Goal: Communication & Community: Participate in discussion

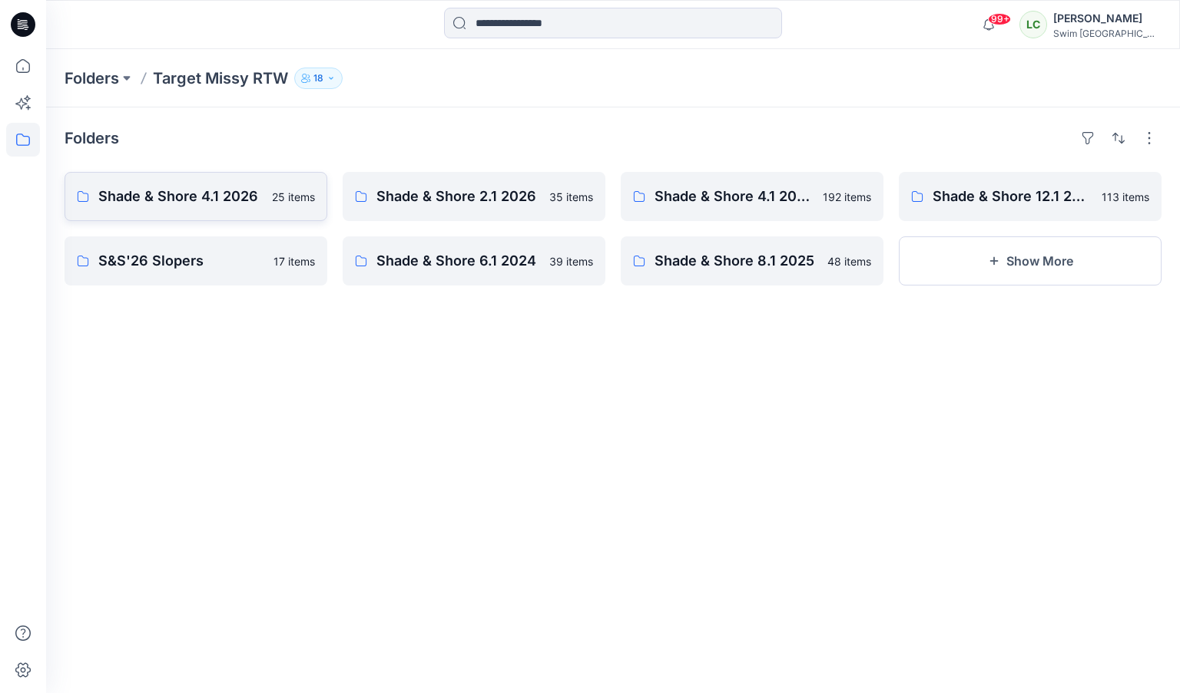
click at [214, 204] on p "Shade & Shore 4.1 2026" at bounding box center [180, 197] width 164 height 22
click at [240, 280] on link "S&S'26 Slopers 17 items" at bounding box center [196, 261] width 263 height 49
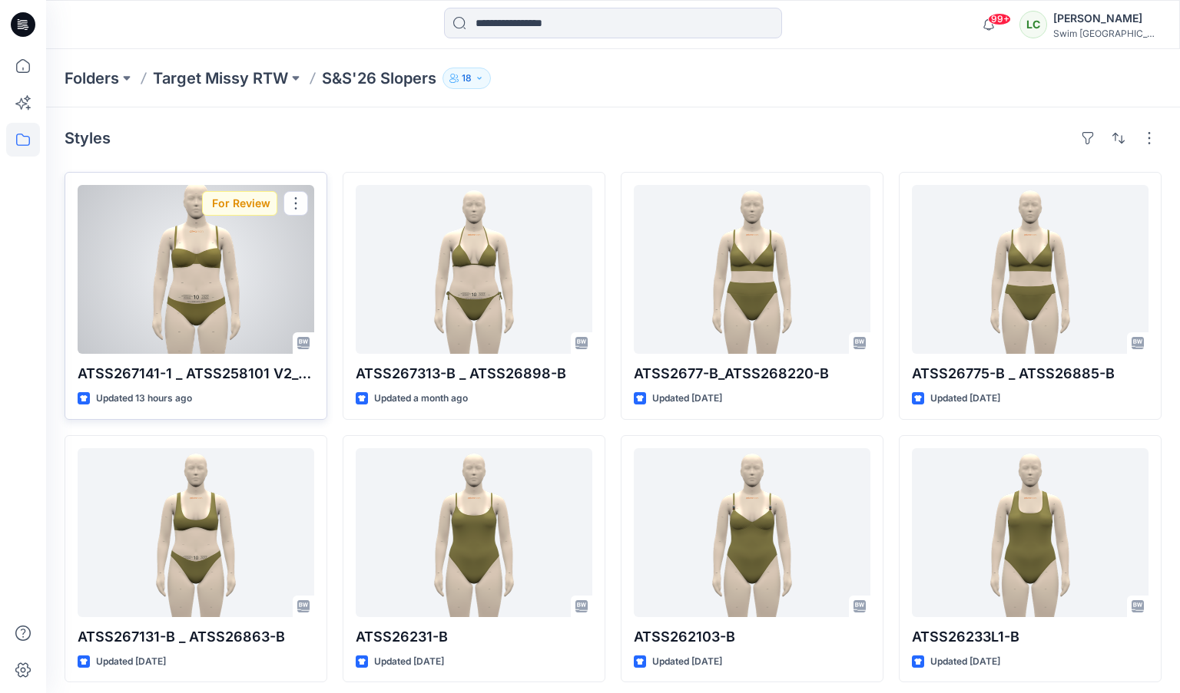
click at [230, 288] on div at bounding box center [196, 269] width 237 height 169
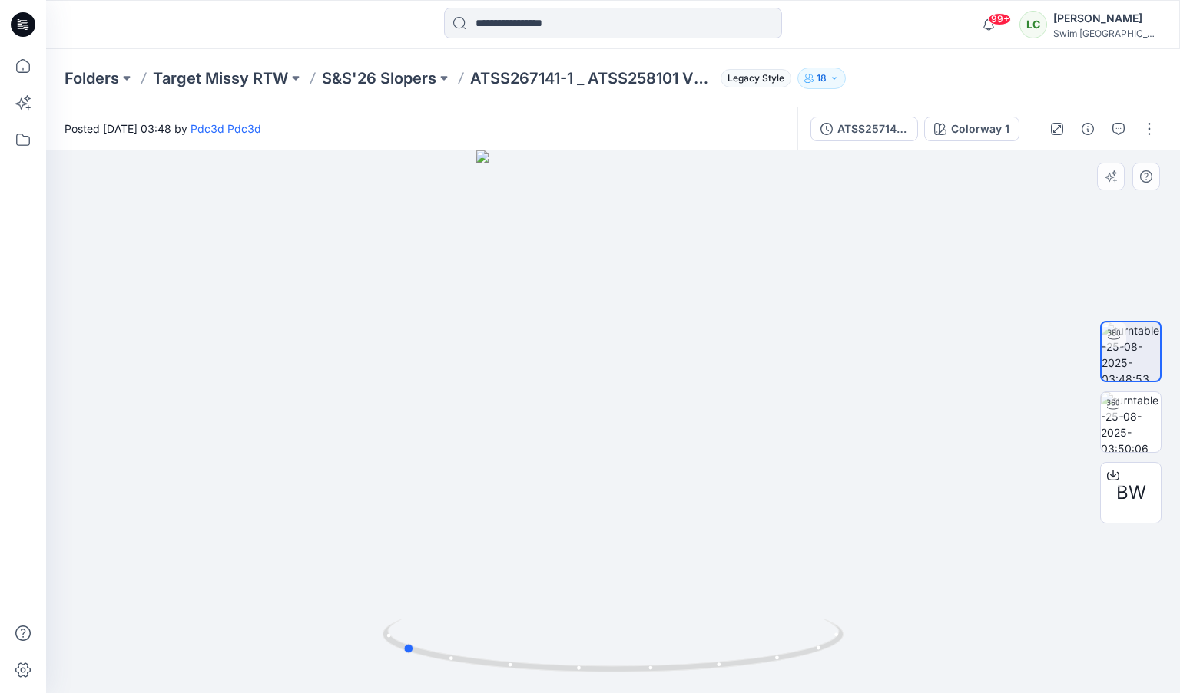
drag, startPoint x: 588, startPoint y: 521, endPoint x: 837, endPoint y: 484, distance: 252.4
click at [837, 484] on div at bounding box center [613, 422] width 1134 height 543
drag, startPoint x: 650, startPoint y: 490, endPoint x: 455, endPoint y: 467, distance: 195.7
click at [455, 467] on div at bounding box center [613, 422] width 1134 height 543
drag, startPoint x: 598, startPoint y: 472, endPoint x: 648, endPoint y: 472, distance: 49.9
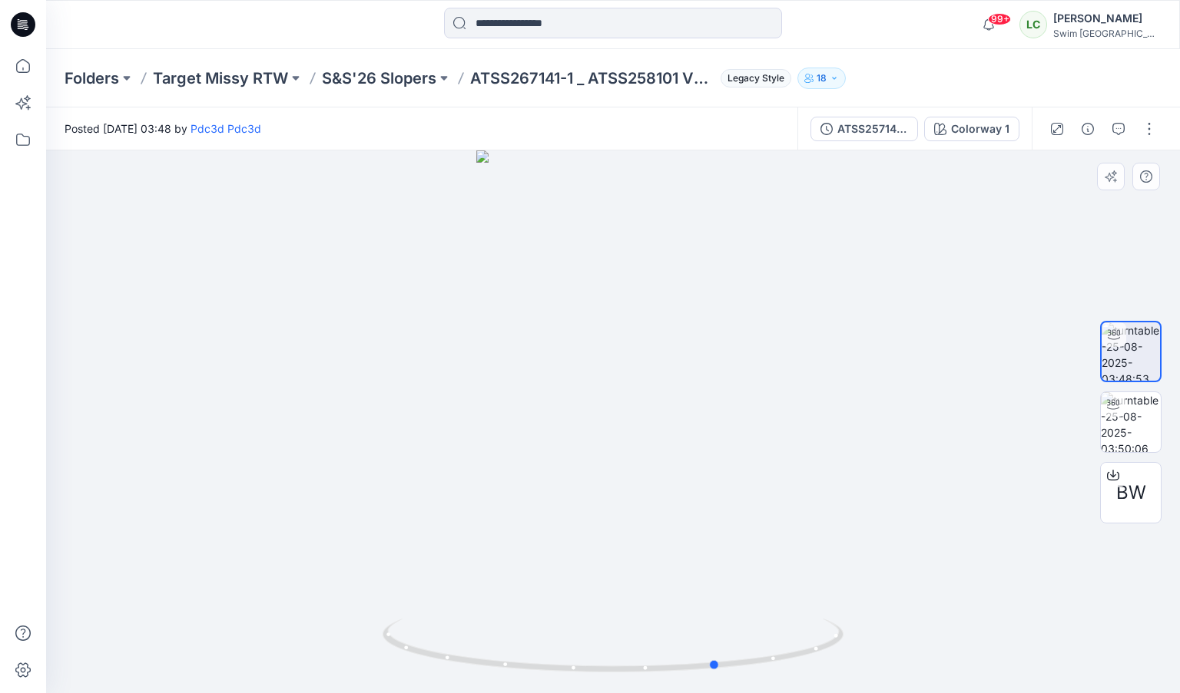
click at [648, 472] on div at bounding box center [613, 422] width 1134 height 543
drag, startPoint x: 640, startPoint y: 544, endPoint x: 592, endPoint y: 538, distance: 48.7
click at [592, 538] on div at bounding box center [613, 422] width 1134 height 543
drag, startPoint x: 626, startPoint y: 419, endPoint x: 660, endPoint y: 417, distance: 34.6
click at [660, 417] on div at bounding box center [613, 422] width 1134 height 543
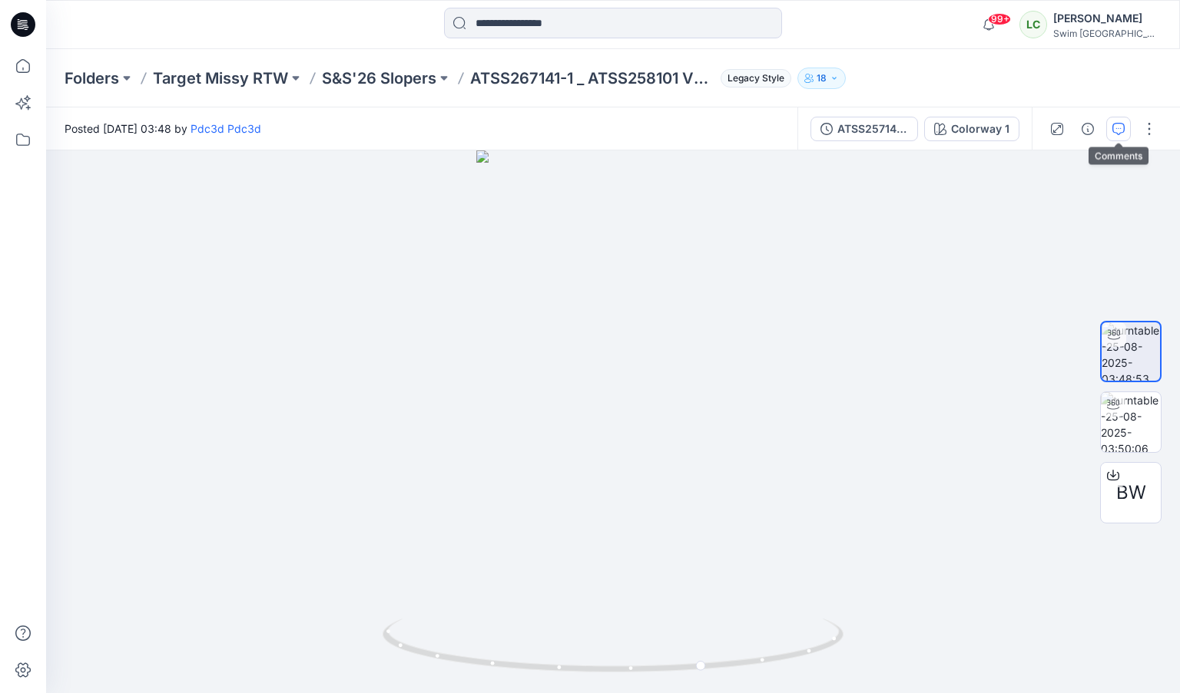
click at [1008, 139] on button "button" at bounding box center [1118, 129] width 25 height 25
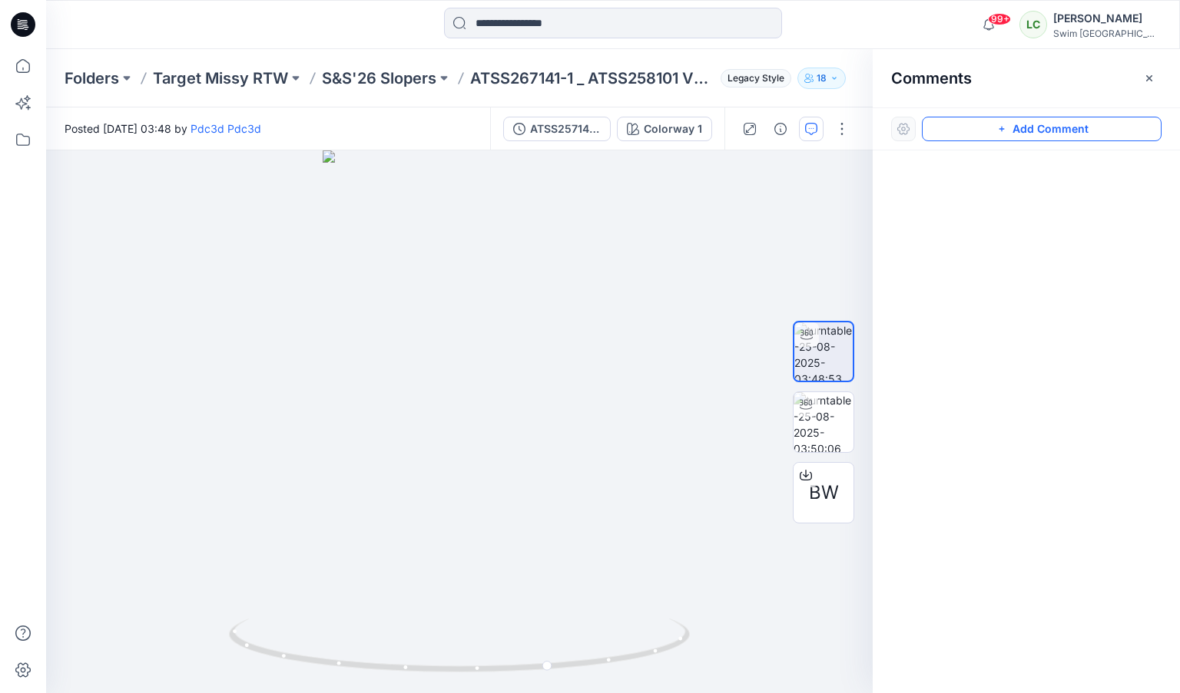
click at [1008, 134] on button "Add Comment" at bounding box center [1042, 129] width 240 height 25
click at [452, 359] on div "1" at bounding box center [459, 422] width 826 height 543
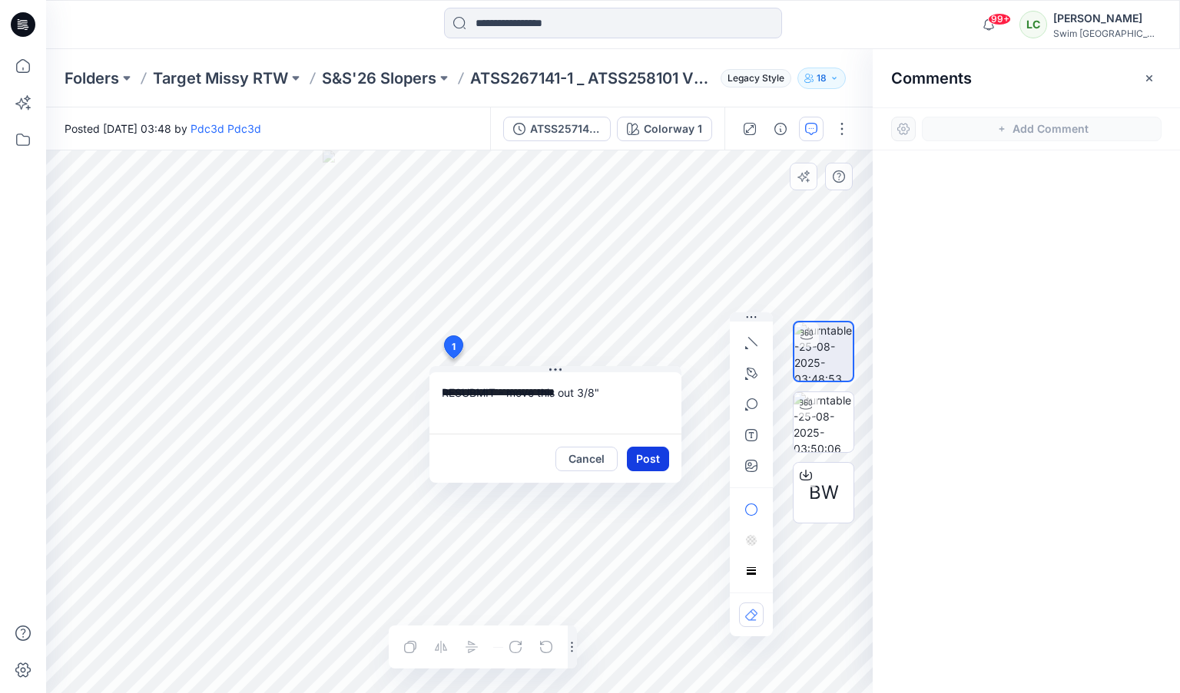
type textarea "**********"
click at [643, 460] on button "Post" at bounding box center [648, 459] width 42 height 25
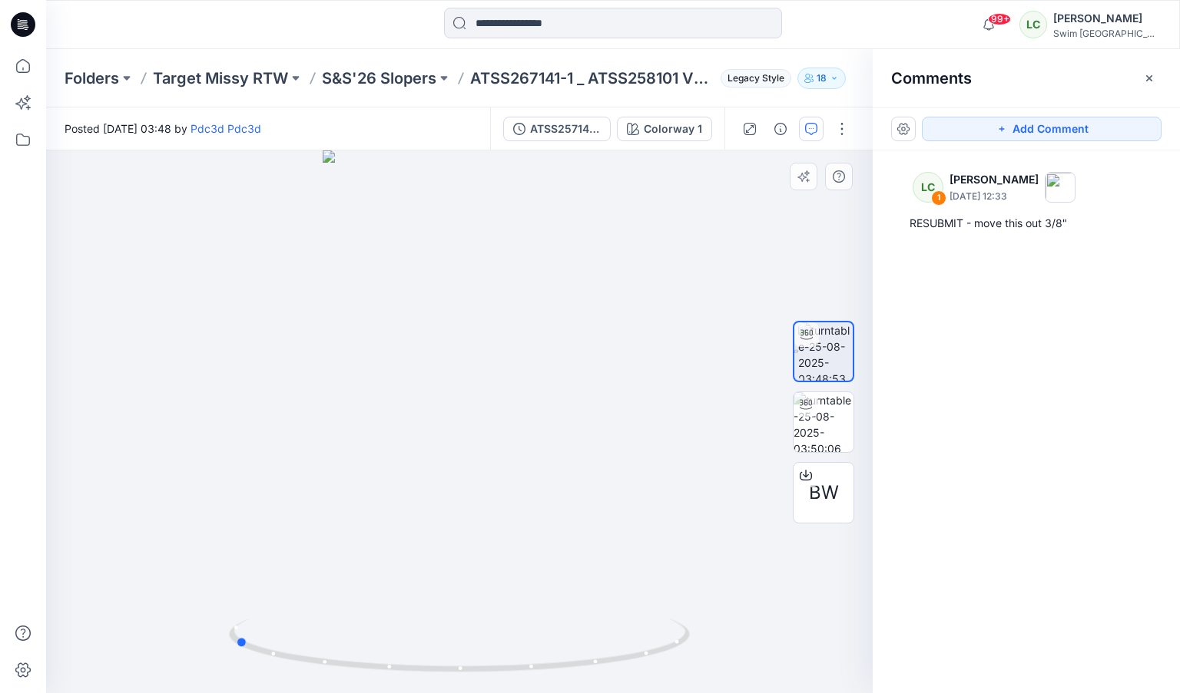
drag, startPoint x: 511, startPoint y: 462, endPoint x: 746, endPoint y: 423, distance: 238.9
click at [746, 423] on div at bounding box center [459, 422] width 826 height 543
drag, startPoint x: 433, startPoint y: 429, endPoint x: 252, endPoint y: 421, distance: 181.4
click at [252, 421] on div at bounding box center [459, 422] width 826 height 543
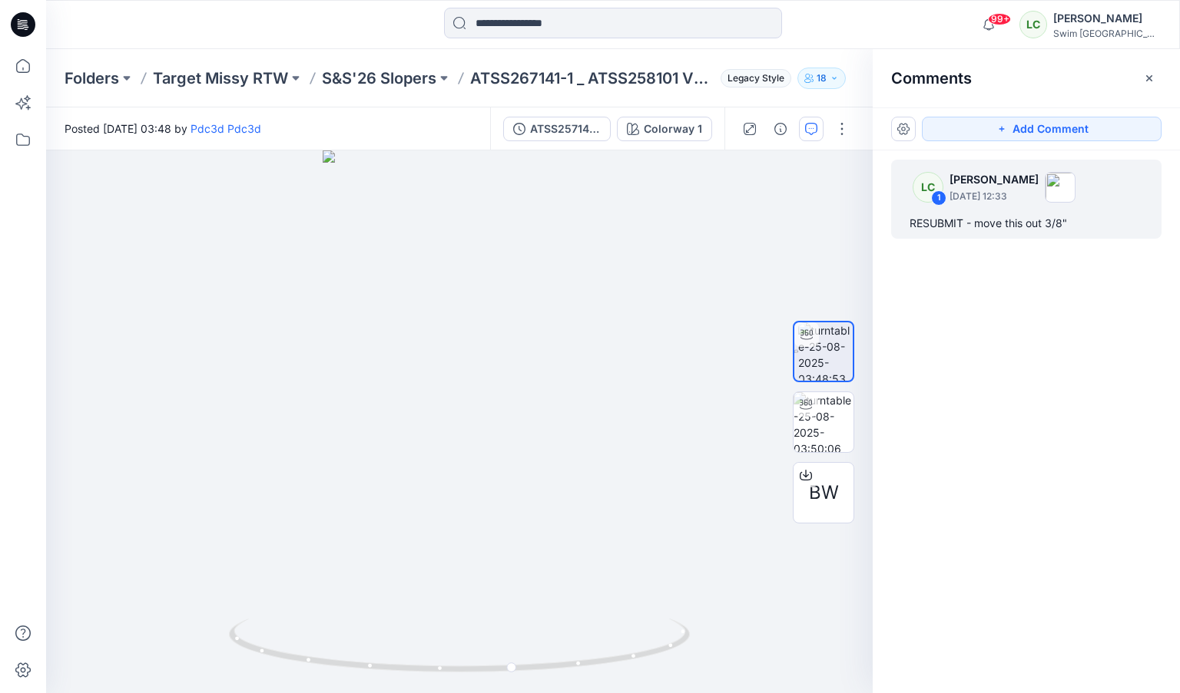
click at [991, 202] on p "[DATE] 12:33" at bounding box center [993, 196] width 89 height 15
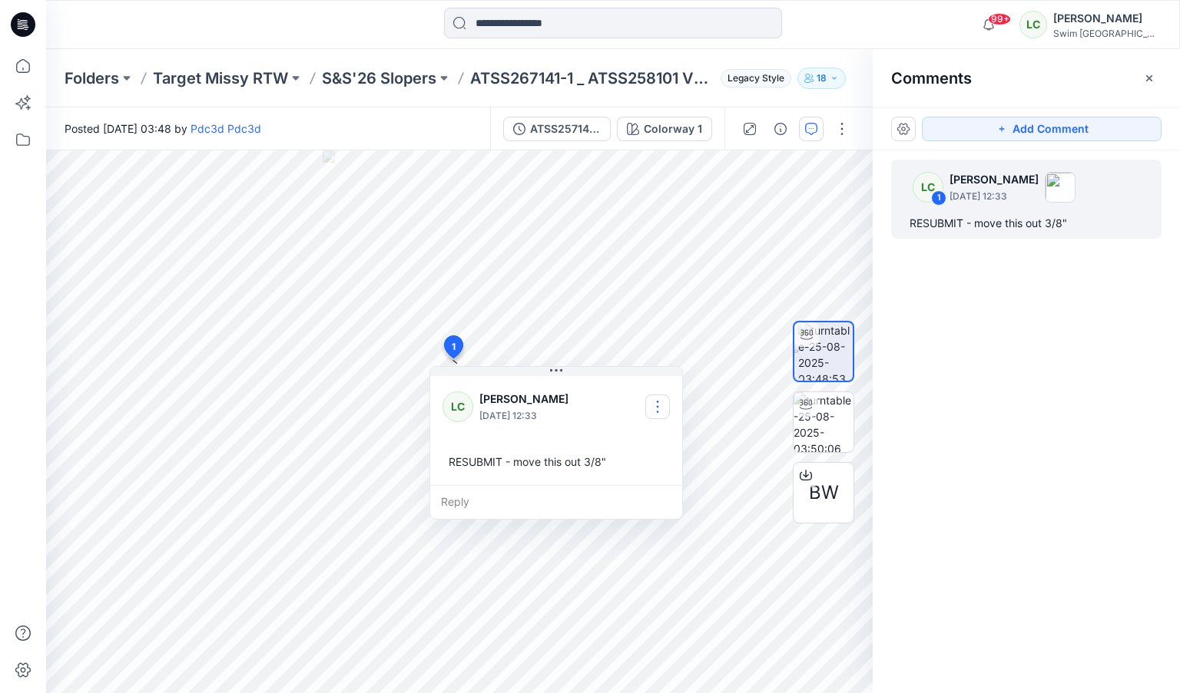
click at [653, 402] on button "button" at bounding box center [657, 407] width 25 height 25
click at [642, 445] on p "Edit comment" at bounding box center [661, 443] width 69 height 16
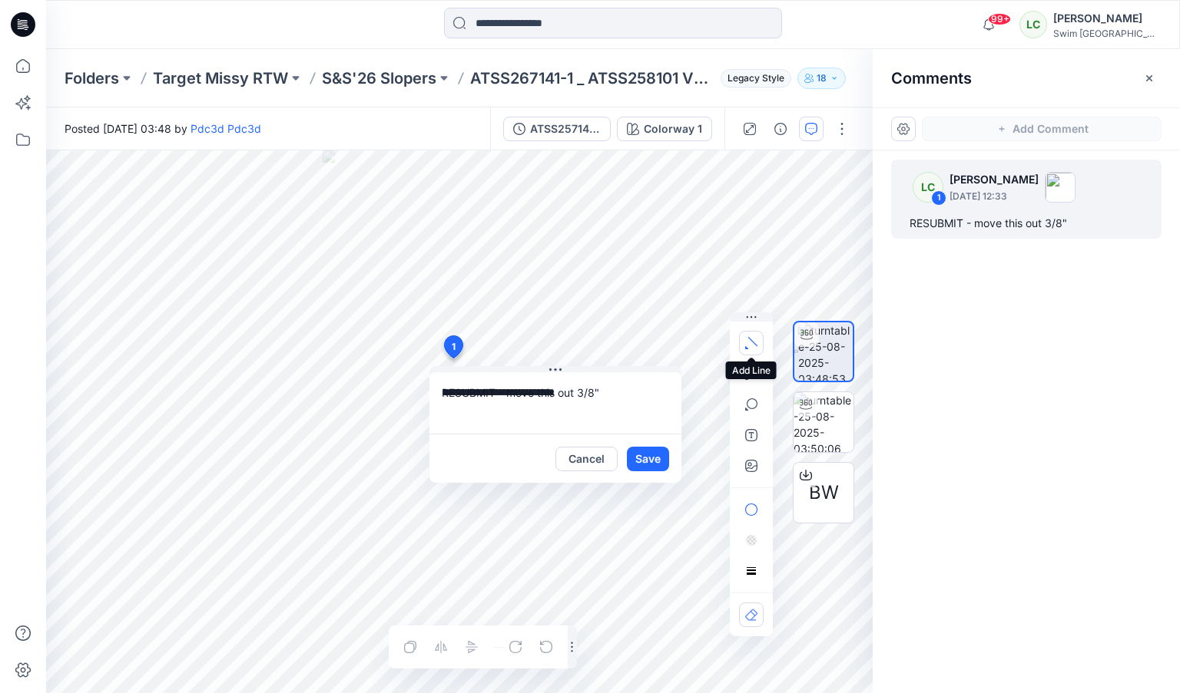
click at [755, 347] on icon "button" at bounding box center [751, 343] width 12 height 12
click at [703, 343] on icon "button" at bounding box center [699, 339] width 12 height 12
click at [447, 362] on div "**********" at bounding box center [459, 422] width 826 height 543
click at [444, 362] on div "**********" at bounding box center [459, 422] width 826 height 543
click at [648, 460] on button "Save" at bounding box center [648, 459] width 42 height 25
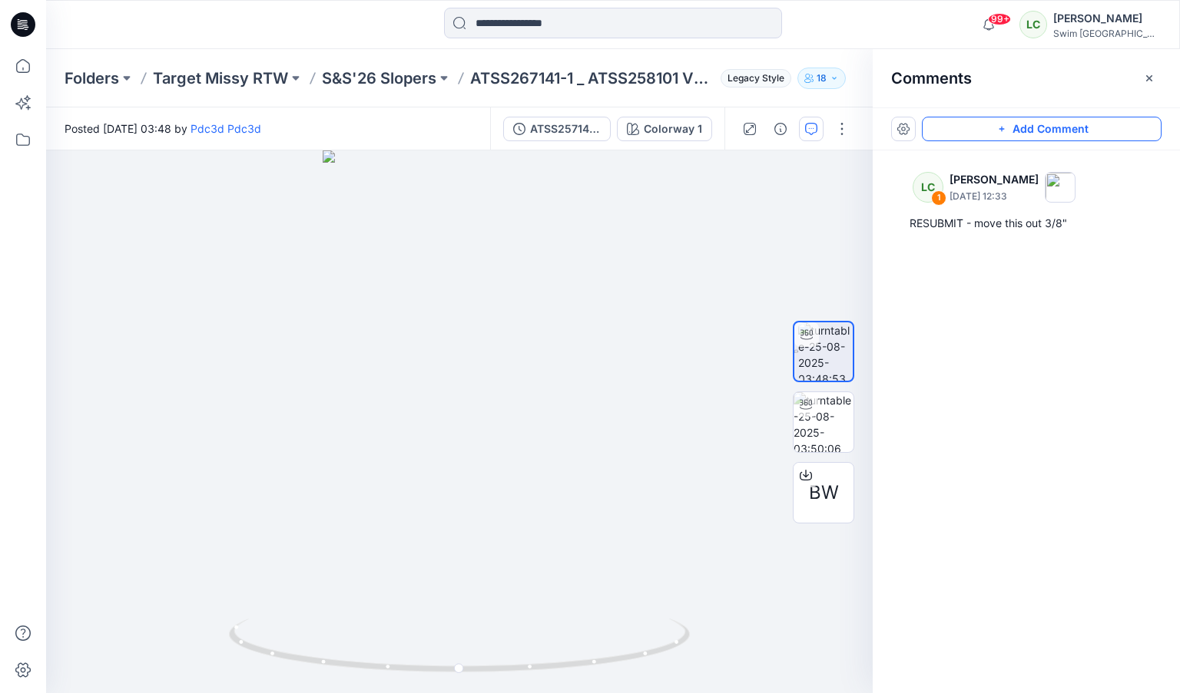
click at [960, 127] on button "Add Comment" at bounding box center [1042, 129] width 240 height 25
click at [404, 294] on div "2" at bounding box center [459, 422] width 826 height 543
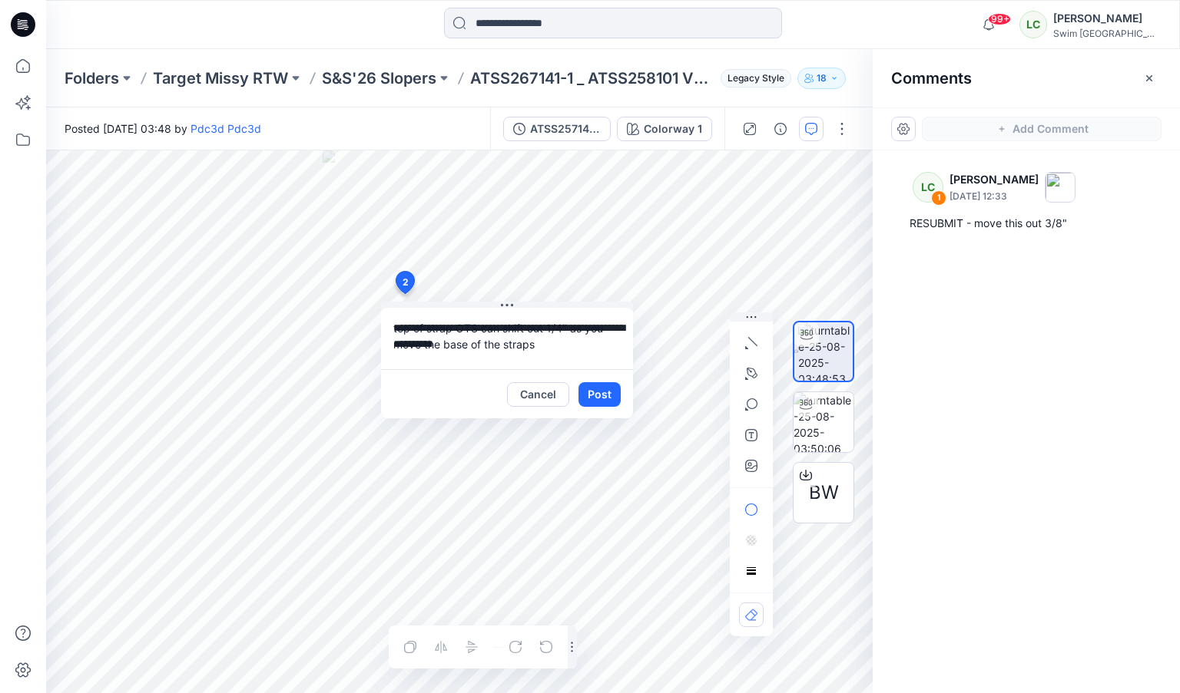
click at [366, 330] on div "**********" at bounding box center [459, 422] width 826 height 543
type textarea "**********"
click at [601, 389] on button "Post" at bounding box center [599, 394] width 42 height 25
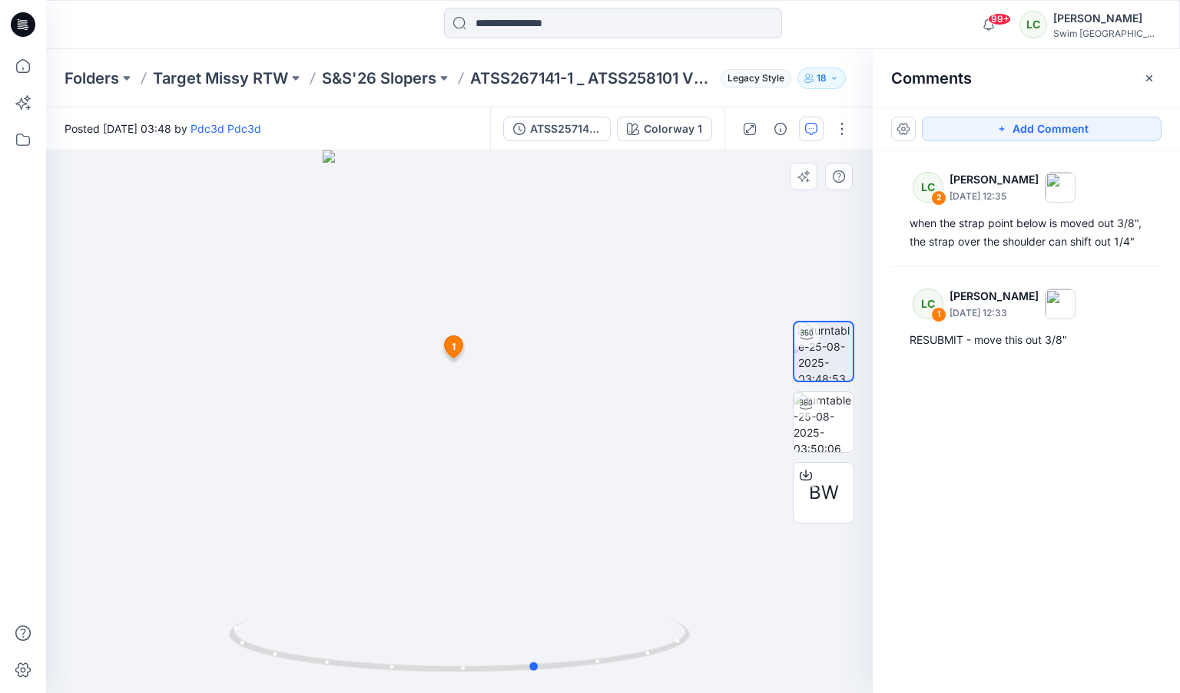
drag, startPoint x: 480, startPoint y: 418, endPoint x: 558, endPoint y: 402, distance: 79.1
click at [558, 402] on div at bounding box center [459, 422] width 826 height 543
click at [453, 348] on span "1" at bounding box center [454, 347] width 4 height 14
drag, startPoint x: 419, startPoint y: 358, endPoint x: 664, endPoint y: 316, distance: 248.6
click at [664, 316] on div at bounding box center [459, 422] width 826 height 543
